Goal: Task Accomplishment & Management: Use online tool/utility

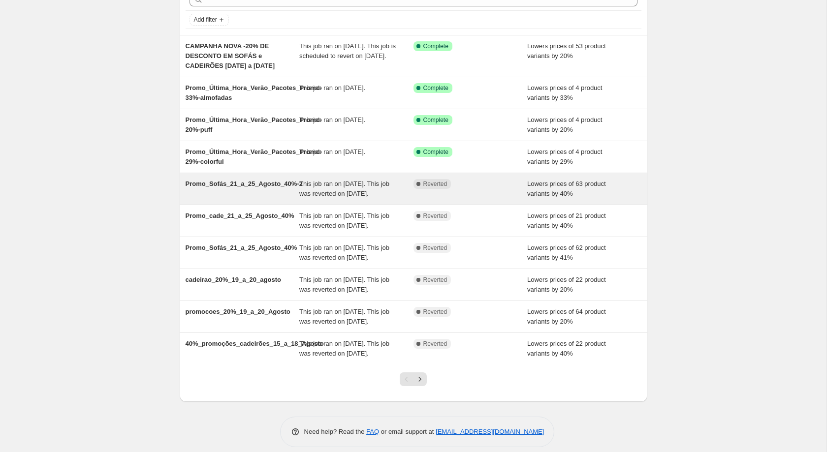
scroll to position [133, 0]
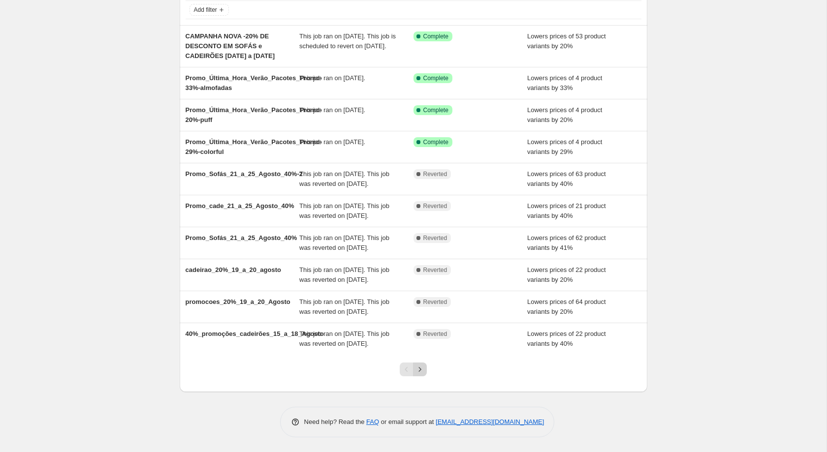
click at [421, 368] on icon "Next" at bounding box center [420, 370] width 10 height 10
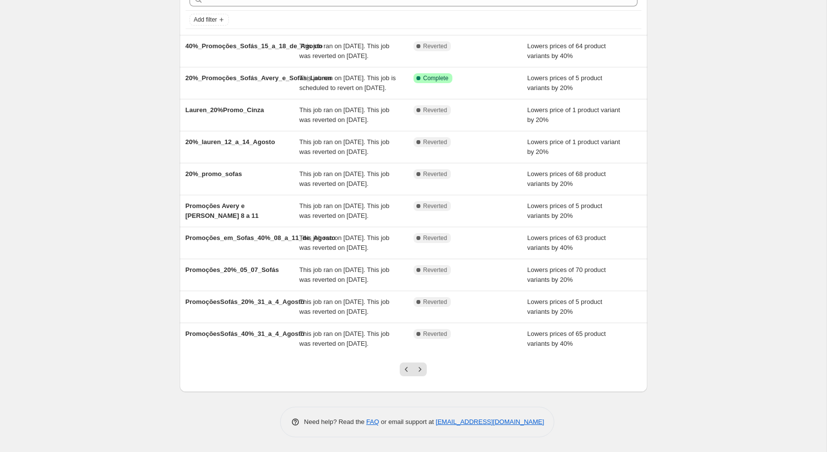
scroll to position [153, 0]
click at [424, 378] on div at bounding box center [413, 373] width 40 height 37
click at [424, 370] on icon "Next" at bounding box center [420, 370] width 10 height 10
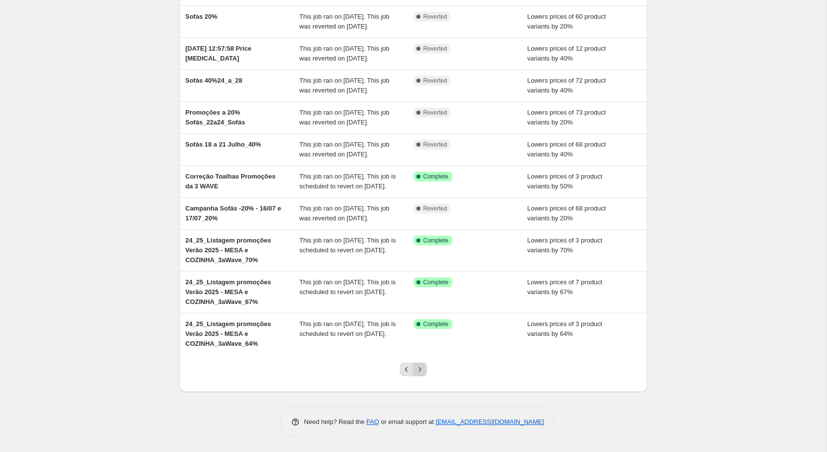
click at [424, 367] on icon "Next" at bounding box center [420, 370] width 10 height 10
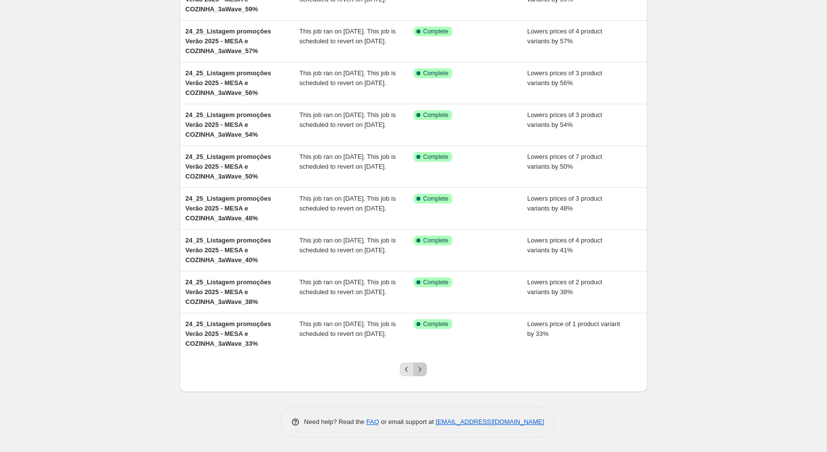
click at [425, 371] on button "Next" at bounding box center [420, 370] width 14 height 14
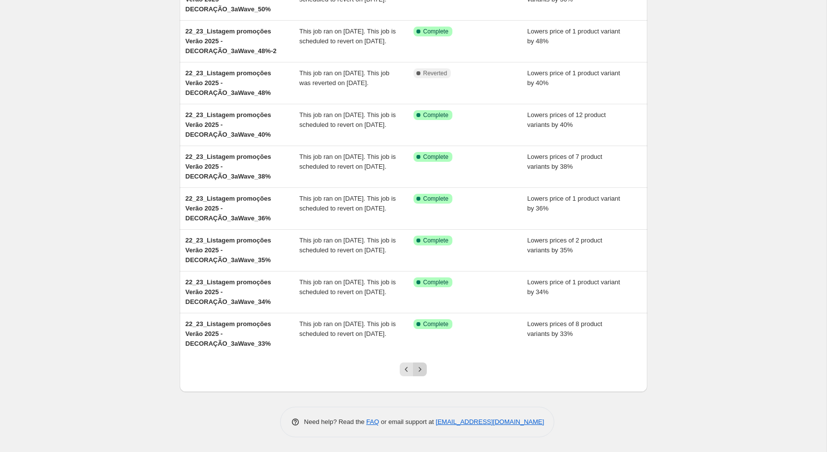
click at [420, 374] on icon "Next" at bounding box center [420, 370] width 10 height 10
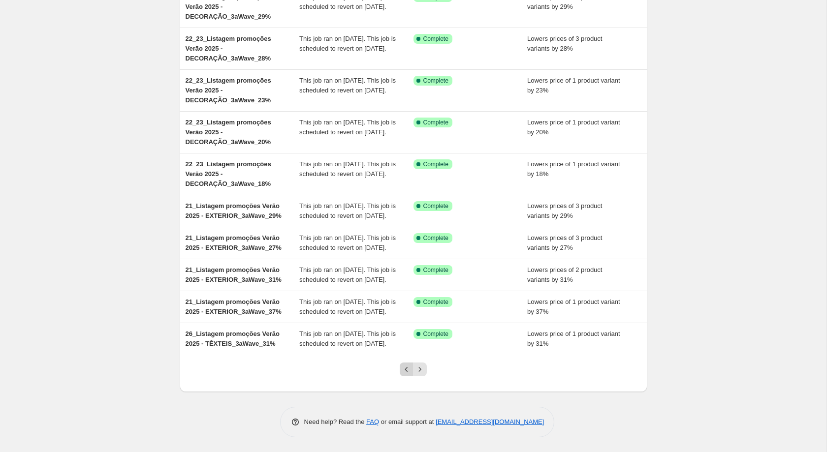
click at [406, 366] on icon "Previous" at bounding box center [406, 370] width 10 height 10
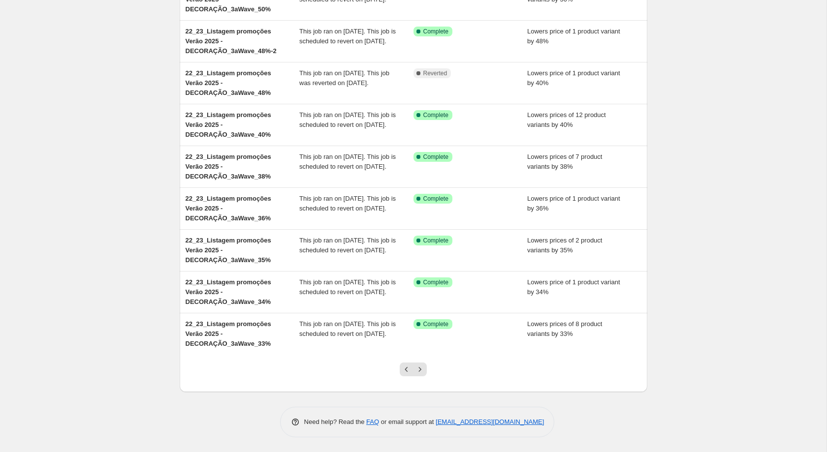
click at [406, 366] on icon "Previous" at bounding box center [406, 370] width 10 height 10
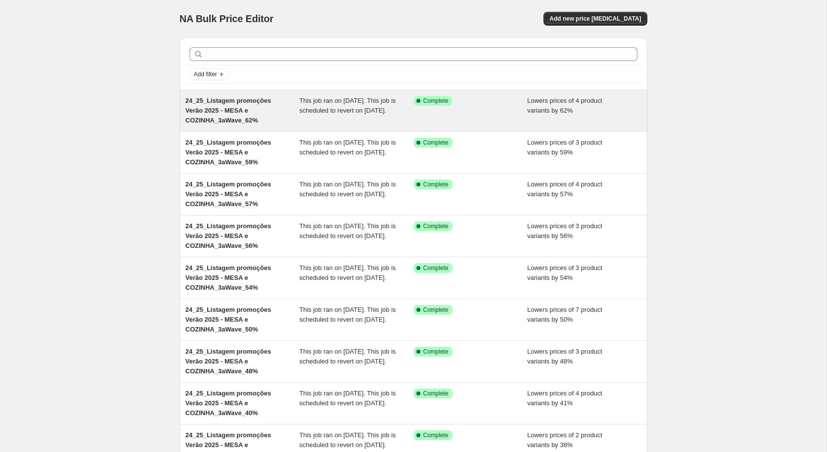
click at [328, 97] on span "This job ran on 15 de julho de 2025. This job is scheduled to revert on 31 de a…" at bounding box center [347, 105] width 96 height 17
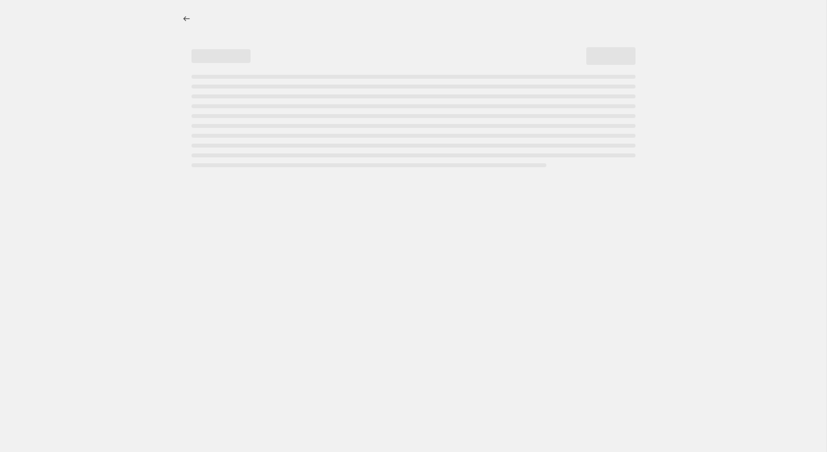
select select "percentage"
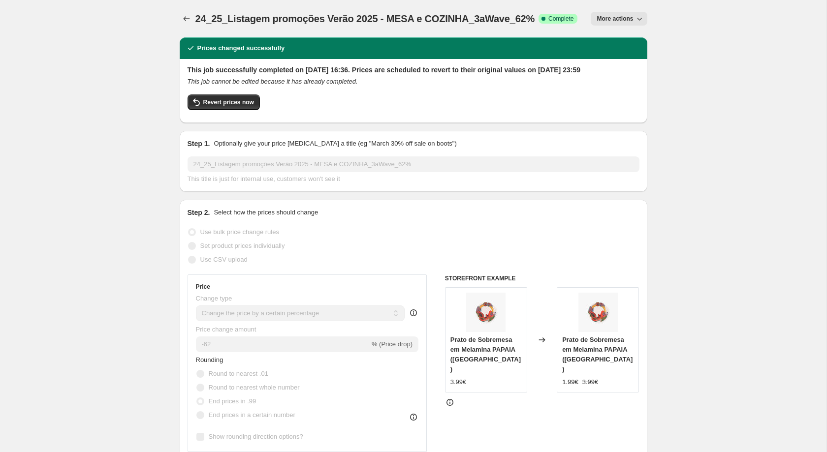
click at [187, 11] on div "24_25_Listagem promoções Verão 2025 - MESA e COZINHA_3aWave_62%. This page is r…" at bounding box center [413, 18] width 467 height 37
click at [184, 14] on icon "Price change jobs" at bounding box center [187, 19] width 10 height 10
